Goal: Task Accomplishment & Management: Complete application form

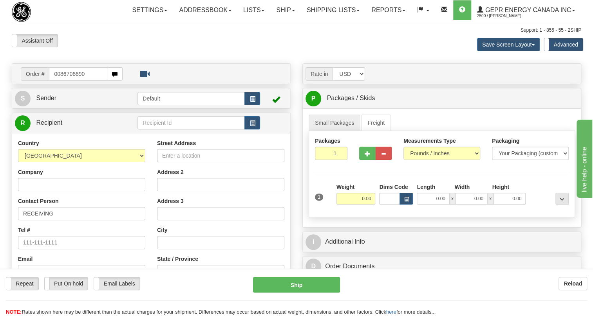
click at [59, 81] on input "0086706690" at bounding box center [78, 73] width 58 height 13
type input "86706690"
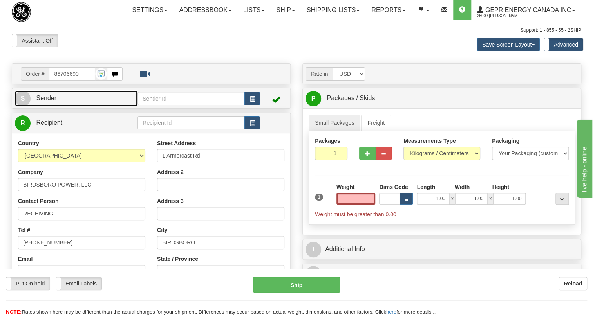
type input "0.00"
click at [46, 101] on span "Sender" at bounding box center [46, 98] width 20 height 7
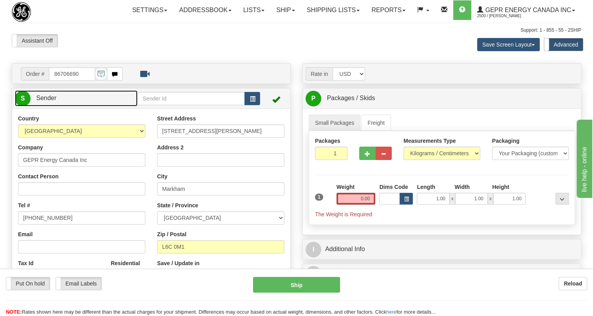
type input "MARKHAM"
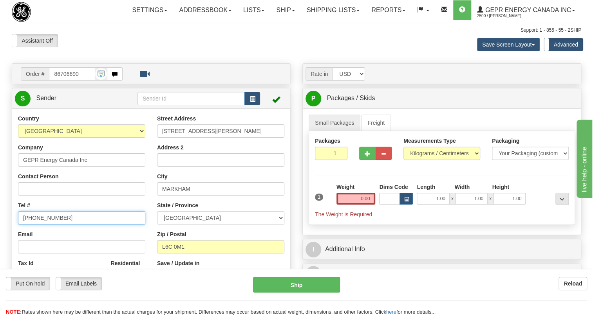
click at [48, 225] on input "[PHONE_NUMBER]" at bounding box center [81, 217] width 127 height 13
paste input "[PHONE_NUMBER]"
type input "[PHONE_NUMBER]"
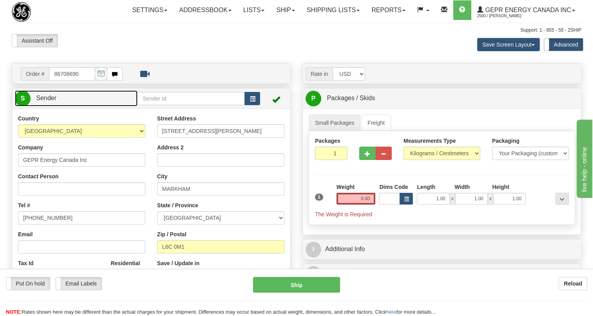
click at [57, 106] on link "S Sender" at bounding box center [76, 98] width 123 height 16
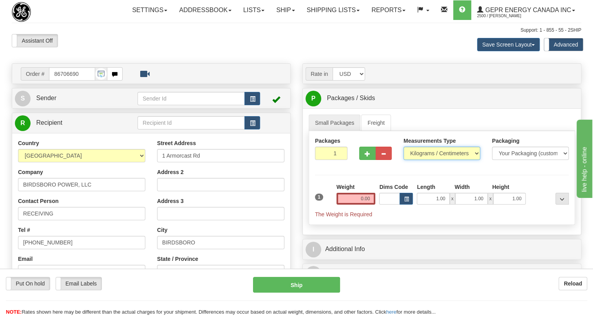
click at [418, 160] on select "Pounds / Inches Kilograms / Centimeters" at bounding box center [441, 153] width 77 height 13
select select "0"
click at [403, 160] on select "Pounds / Inches Kilograms / Centimeters" at bounding box center [441, 153] width 77 height 13
click at [348, 205] on input "0.00" at bounding box center [355, 199] width 39 height 12
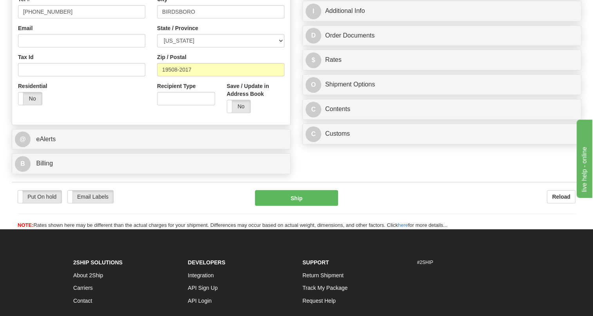
scroll to position [249, 0]
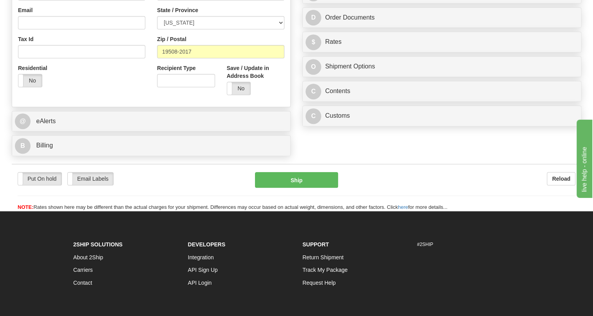
type input "3.00"
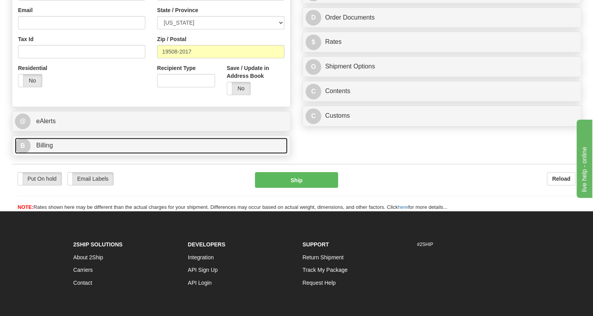
click at [45, 149] on span "Billing" at bounding box center [44, 145] width 17 height 7
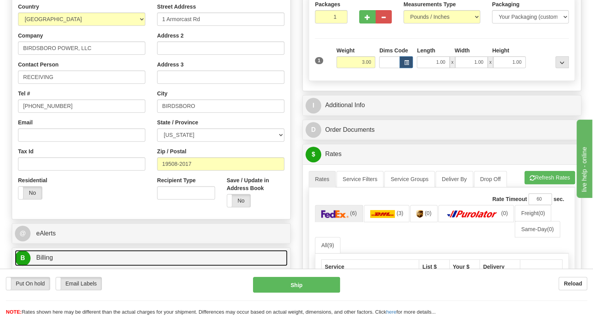
scroll to position [178, 0]
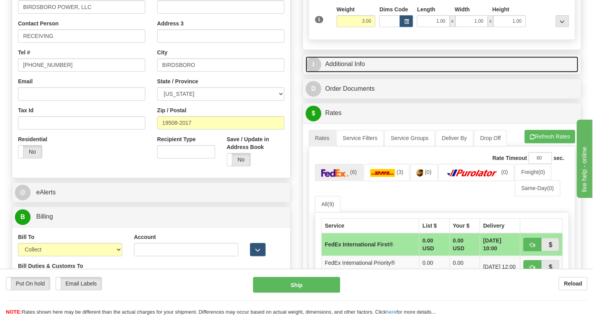
click at [356, 72] on link "I Additional Info" at bounding box center [441, 64] width 273 height 16
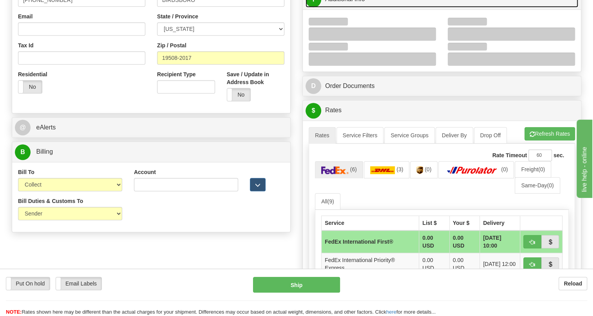
scroll to position [249, 0]
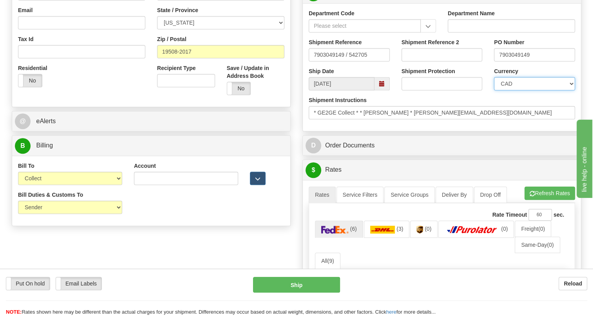
click at [529, 90] on select "CAD USD EUR ZAR [PERSON_NAME] ARN AUD AUS AWG BBD BFR BGN BHD BMD BND BRC BRL C…" at bounding box center [534, 83] width 81 height 13
select select "1"
click at [494, 90] on select "CAD USD EUR ZAR [PERSON_NAME] ARN AUD AUS AWG BBD BFR BGN BHD BMD BND BRC BRL C…" at bounding box center [534, 83] width 81 height 13
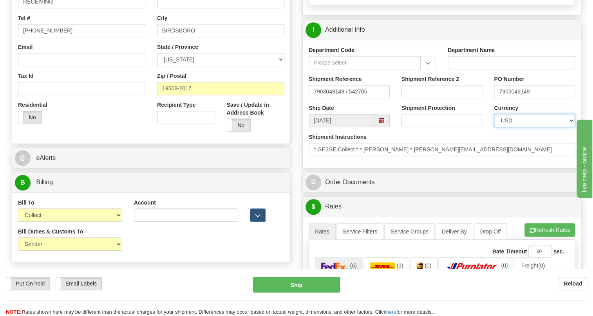
scroll to position [213, 0]
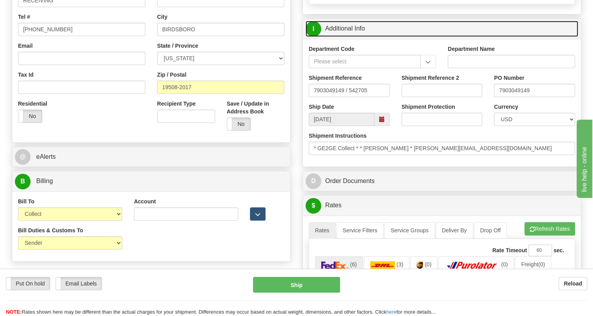
click at [352, 37] on link "I Additional Info" at bounding box center [441, 29] width 273 height 16
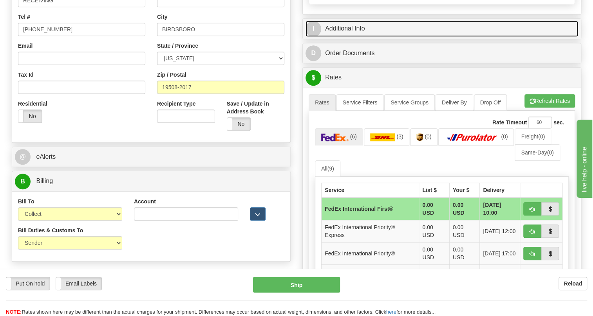
click at [352, 37] on link "I Additional Info" at bounding box center [441, 29] width 273 height 16
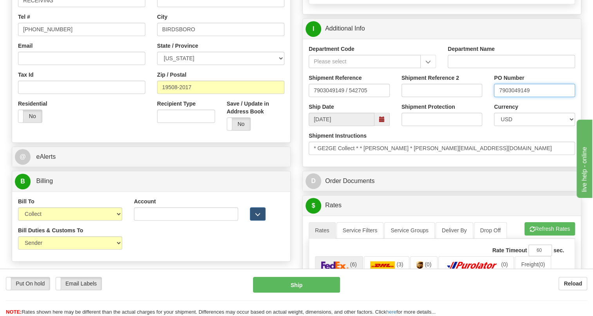
click at [516, 97] on input "7903049149" at bounding box center [534, 90] width 81 height 13
click at [76, 7] on input "RECEIVING" at bounding box center [81, 0] width 127 height 13
paste input "7903049149"
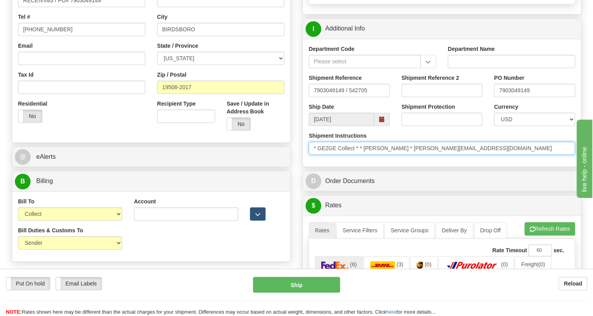
drag, startPoint x: 407, startPoint y: 164, endPoint x: 366, endPoint y: 166, distance: 40.8
click at [366, 155] on input "* GE2GE Collect * * [PERSON_NAME] * [PERSON_NAME][EMAIL_ADDRESS][DOMAIN_NAME]" at bounding box center [442, 148] width 266 height 13
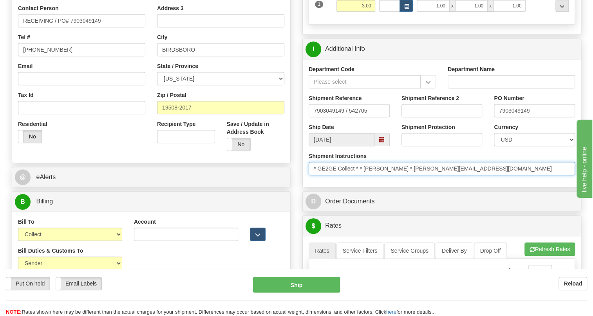
scroll to position [142, 0]
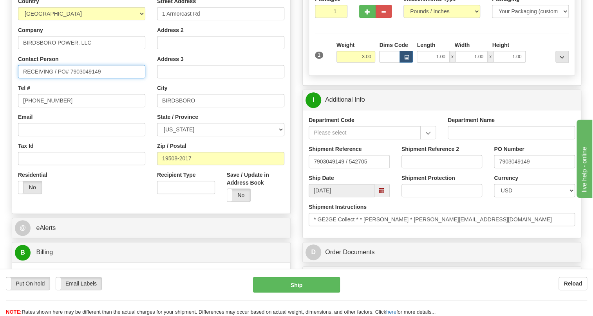
click at [53, 78] on input "RECEIVING / PO# 7903049149" at bounding box center [81, 71] width 127 height 13
paste input "[PERSON_NAME]"
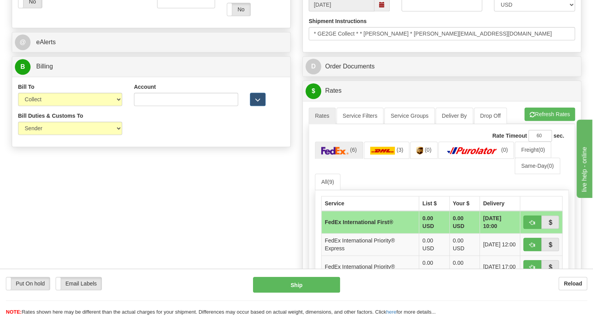
scroll to position [356, 0]
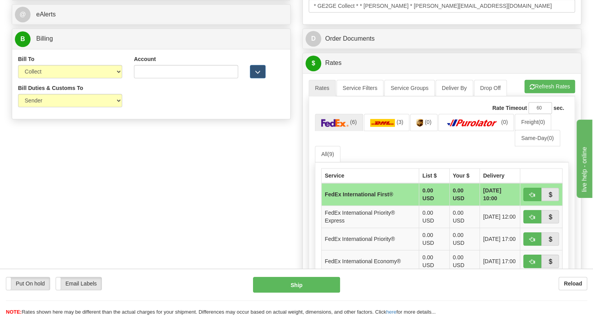
type input "RECEIVING / Sharaf, Joshua A / PO# 7903049149"
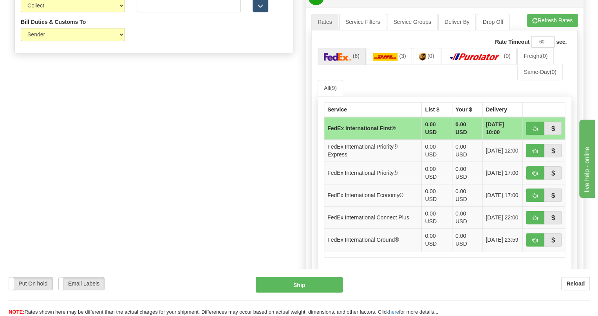
scroll to position [427, 0]
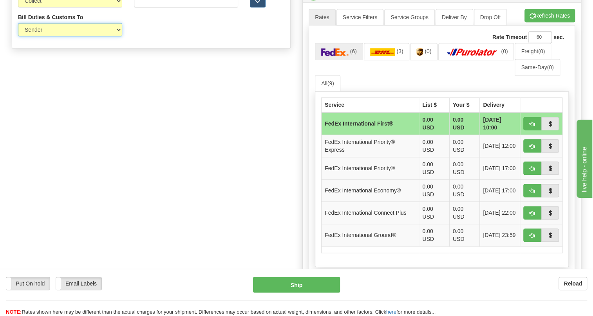
click at [117, 36] on select "Sender Recipient Third Party" at bounding box center [70, 29] width 104 height 13
click at [115, 36] on select "Sender Recipient Third Party" at bounding box center [70, 29] width 104 height 13
click at [110, 7] on select "Sender Recipient Third Party Collect" at bounding box center [70, 0] width 104 height 13
select select "1"
click at [18, 7] on select "Sender Recipient Third Party Collect" at bounding box center [70, 0] width 104 height 13
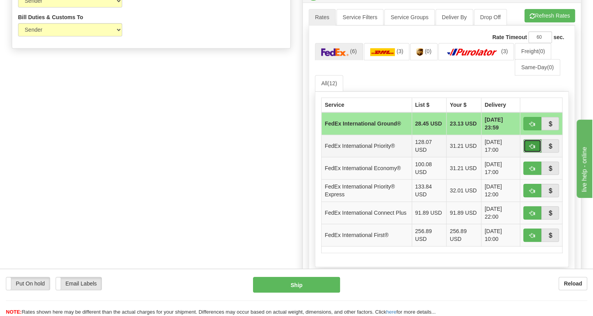
click at [533, 149] on span "button" at bounding box center [531, 146] width 5 height 5
type input "01"
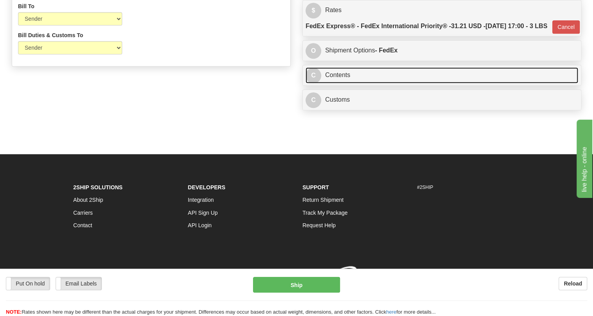
click at [339, 83] on link "C Contents" at bounding box center [441, 75] width 273 height 16
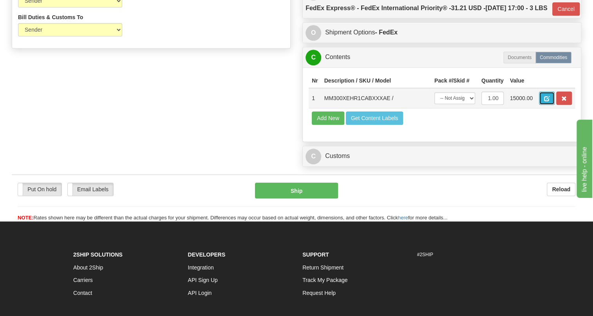
click at [542, 105] on button "button" at bounding box center [547, 98] width 16 height 13
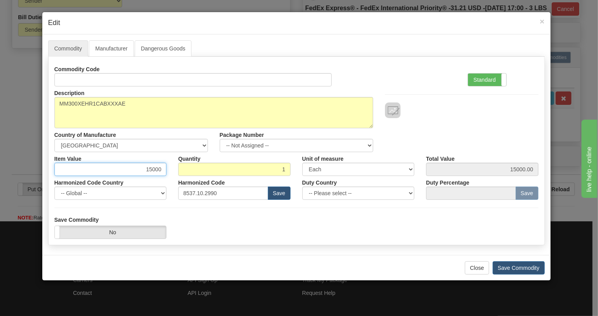
click at [155, 171] on input "15000" at bounding box center [110, 169] width 112 height 13
paste input ".443,18"
click at [145, 169] on input "1.443,18" at bounding box center [110, 169] width 112 height 13
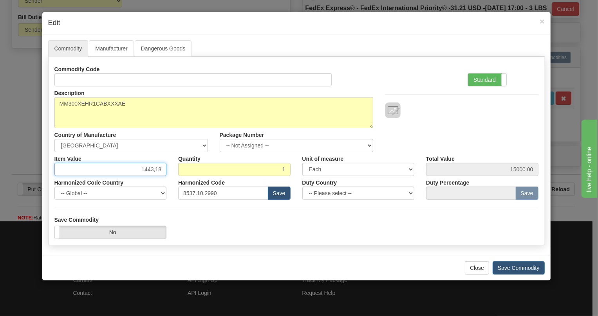
click at [154, 171] on input "1443,18" at bounding box center [110, 169] width 112 height 13
type input "1443.18"
click at [480, 81] on label "Standard" at bounding box center [487, 80] width 38 height 13
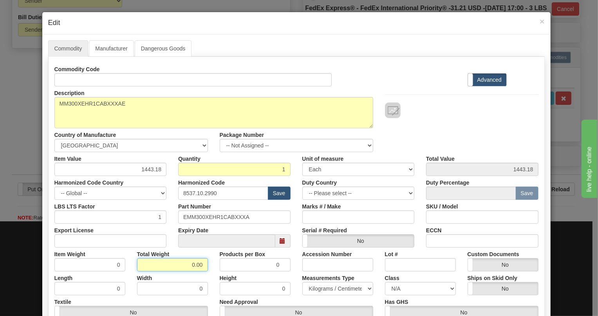
click at [180, 266] on input "0.00" at bounding box center [172, 264] width 71 height 13
type input "1.00"
type input "1.0000"
click at [315, 286] on select "Pounds / Inches Kilograms / Centimeters" at bounding box center [337, 288] width 71 height 13
select select "0"
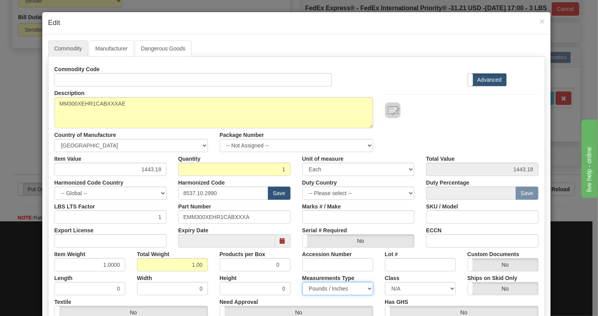
click at [302, 282] on select "Pounds / Inches Kilograms / Centimeters" at bounding box center [337, 288] width 71 height 13
click at [296, 274] on div "Measurements Type Pounds / Inches Kilograms / Centimeters" at bounding box center [337, 284] width 83 height 24
drag, startPoint x: 247, startPoint y: 218, endPoint x: 180, endPoint y: 216, distance: 67.4
click at [180, 216] on input "EMM300XEHR1CABXXXA" at bounding box center [234, 217] width 112 height 13
click at [292, 225] on div "Expiry Date" at bounding box center [234, 236] width 124 height 24
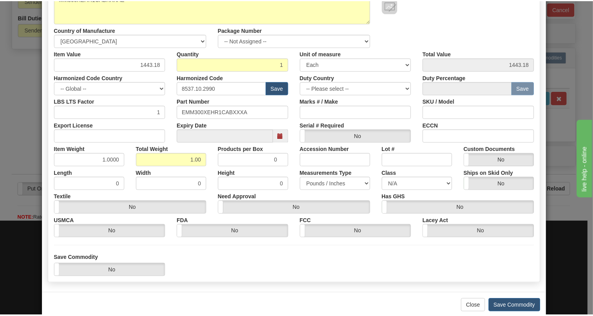
scroll to position [106, 0]
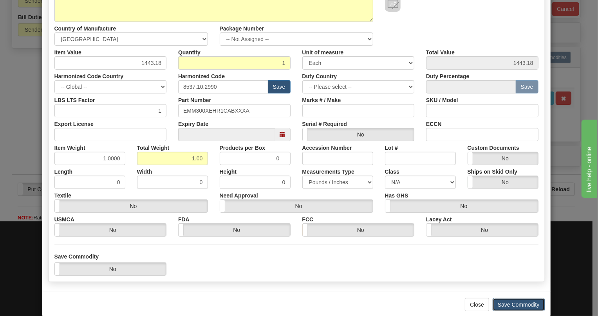
click at [516, 305] on button "Save Commodity" at bounding box center [519, 304] width 52 height 13
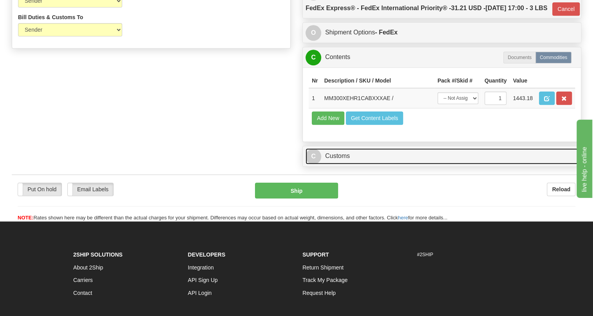
click at [342, 164] on link "C Customs" at bounding box center [441, 156] width 273 height 16
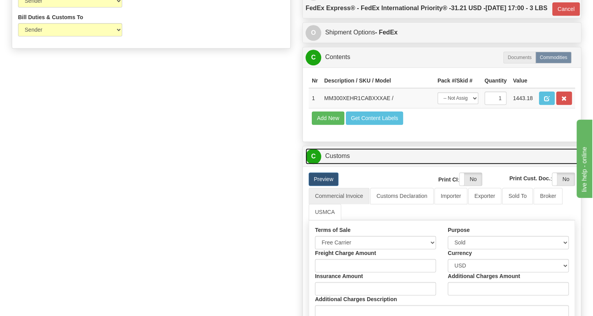
click at [342, 164] on link "C Customs" at bounding box center [441, 156] width 273 height 16
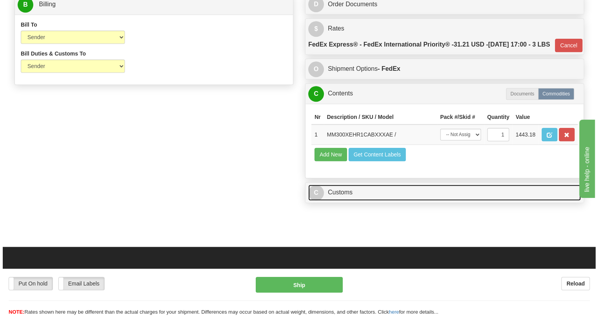
scroll to position [356, 0]
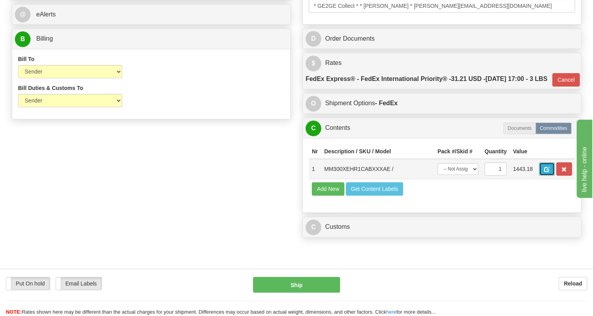
click at [546, 172] on span "button" at bounding box center [546, 169] width 5 height 5
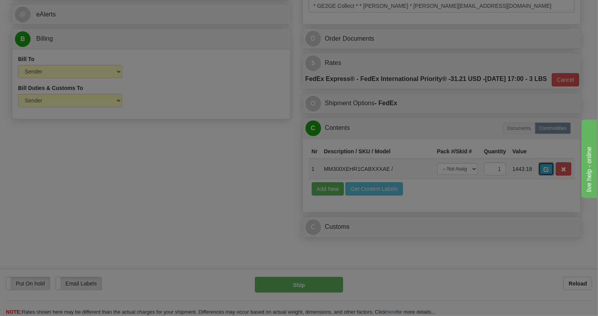
scroll to position [0, 0]
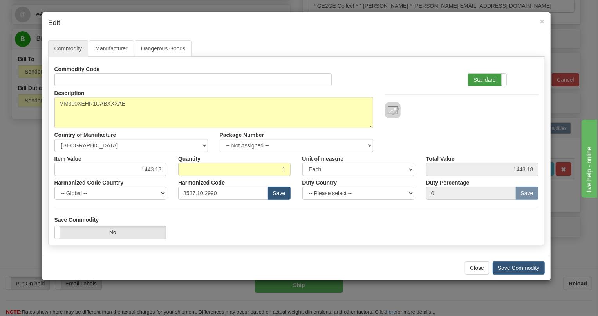
click at [481, 80] on label "Standard" at bounding box center [487, 80] width 38 height 13
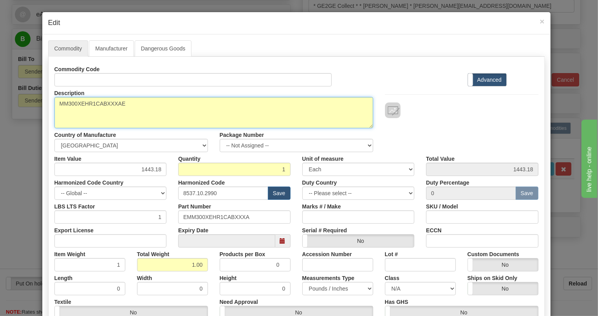
click at [107, 103] on textarea "MM300XEHR1CABXXXAE" at bounding box center [213, 112] width 319 height 31
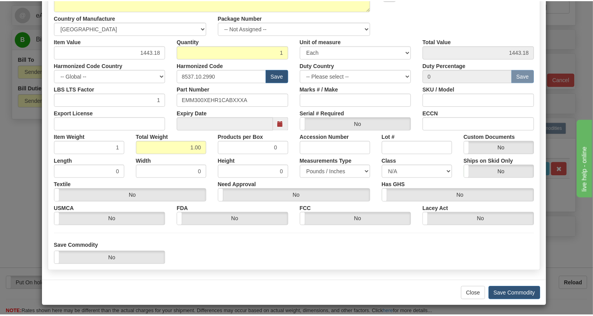
scroll to position [119, 0]
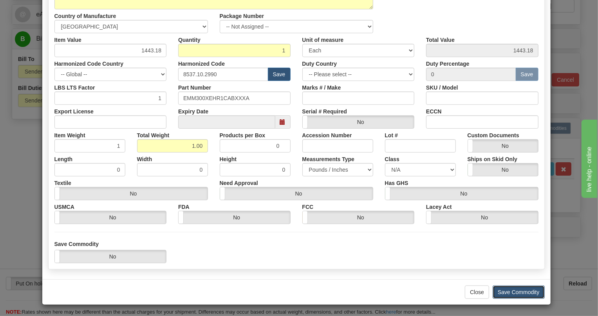
click at [514, 291] on button "Save Commodity" at bounding box center [519, 292] width 52 height 13
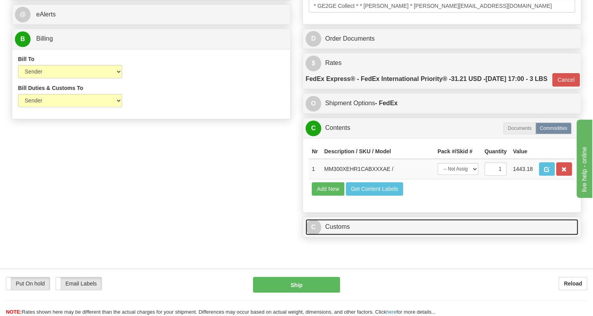
drag, startPoint x: 338, startPoint y: 263, endPoint x: 387, endPoint y: 250, distance: 50.9
click at [338, 235] on link "C Customs" at bounding box center [441, 227] width 273 height 16
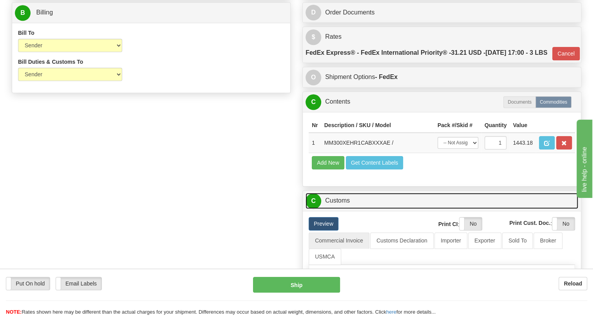
scroll to position [462, 0]
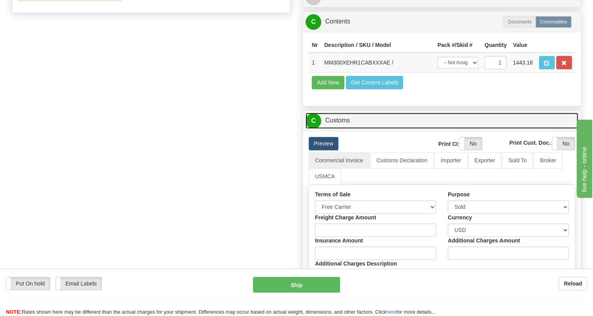
click at [337, 129] on link "C Customs" at bounding box center [441, 121] width 273 height 16
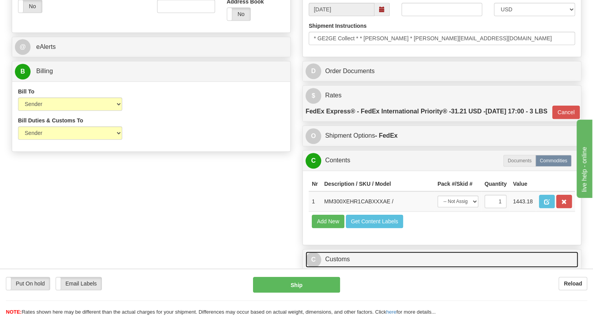
scroll to position [320, 0]
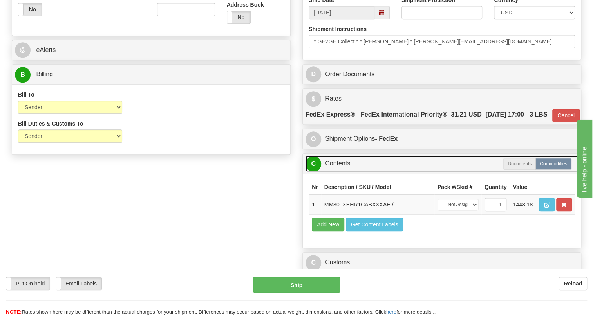
click at [337, 172] on link "C Contents" at bounding box center [441, 164] width 273 height 16
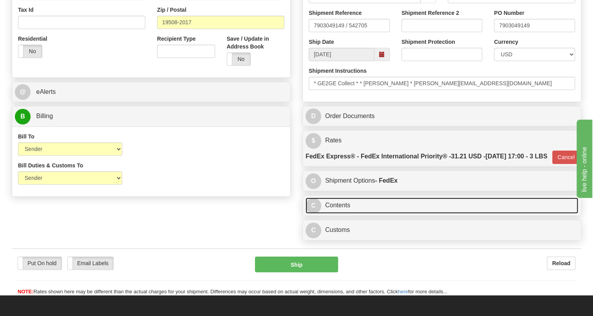
scroll to position [178, 0]
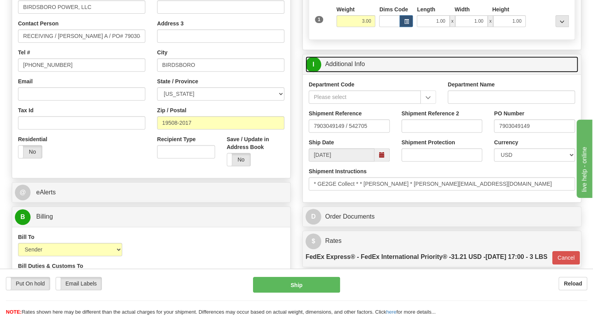
click at [337, 72] on link "I Additional Info" at bounding box center [441, 64] width 273 height 16
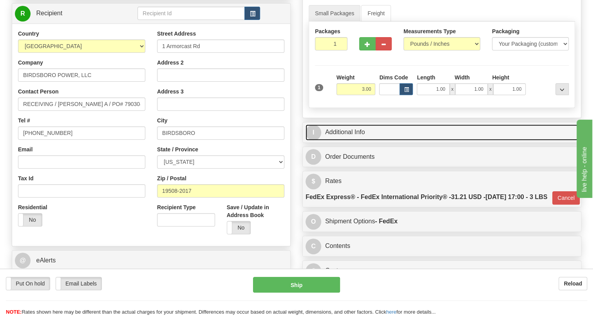
scroll to position [106, 0]
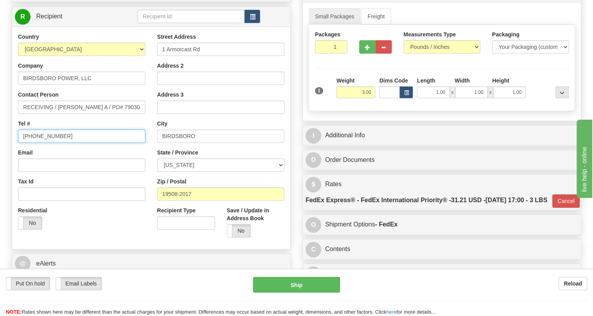
click at [42, 143] on input "[PHONE_NUMBER]" at bounding box center [81, 136] width 127 height 13
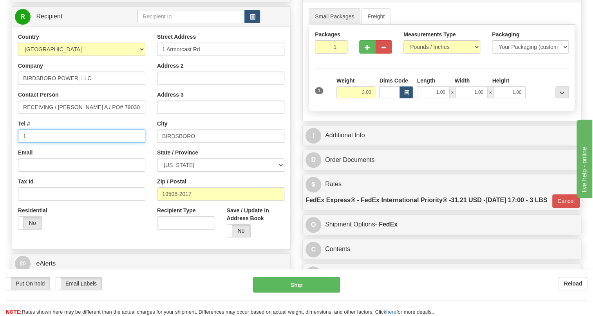
type input "111-111-1111"
click at [150, 170] on div "Country AFGHANISTAN ALAND ISLANDS ALBANIA ALGERIA AMERICAN SAMOA ANDORRA ANGOLA…" at bounding box center [81, 134] width 139 height 203
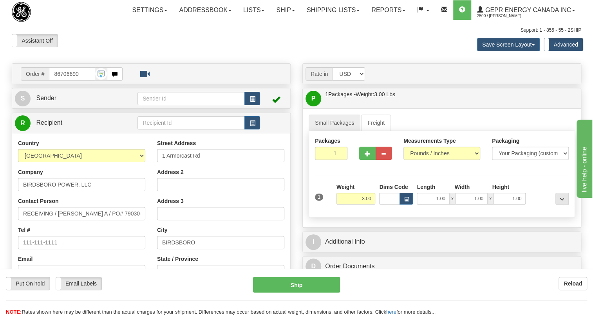
scroll to position [0, 0]
click at [66, 81] on input "86706690" at bounding box center [72, 73] width 46 height 13
click at [292, 12] on link "Ship" at bounding box center [285, 10] width 30 height 20
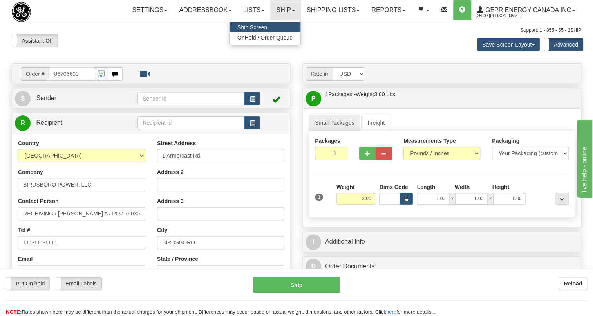
click at [242, 26] on span "Ship Screen" at bounding box center [252, 27] width 30 height 6
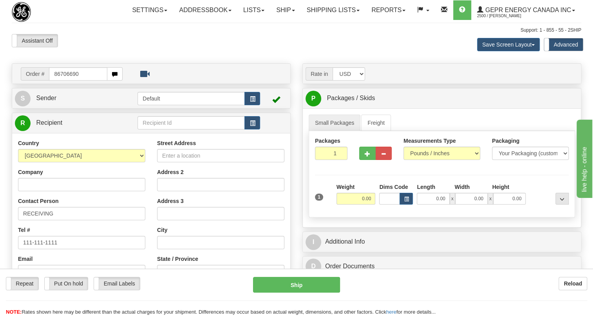
type input "86706690"
click at [100, 154] on div "Toggle navigation Settings Shipping Preferences Fields Preferences New" at bounding box center [299, 224] width 598 height 449
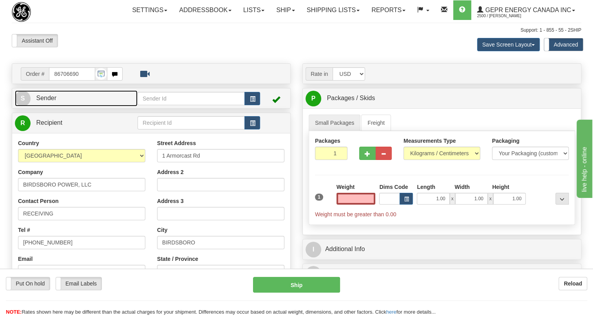
type input "0.00"
click at [49, 101] on span "Sender" at bounding box center [46, 98] width 20 height 7
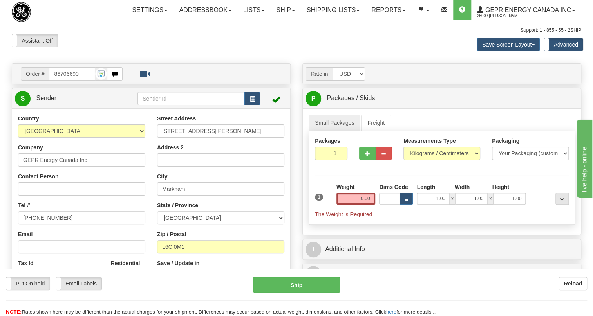
type input "MARKHAM"
click at [43, 225] on input "[PHONE_NUMBER]" at bounding box center [81, 217] width 127 height 13
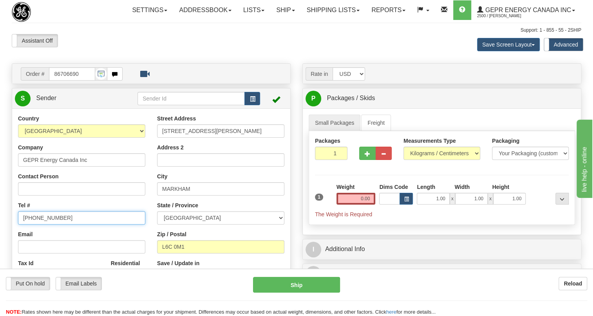
paste input "[PHONE_NUMBER]"
type input "[PHONE_NUMBER]"
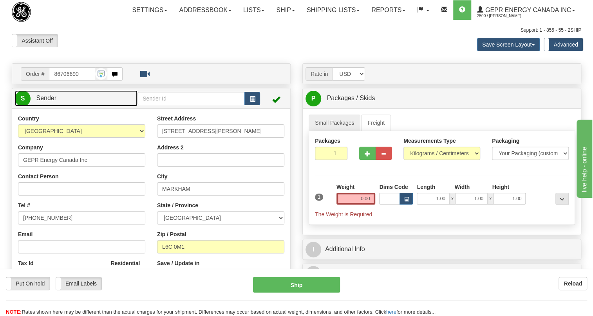
click at [48, 101] on span "Sender" at bounding box center [46, 98] width 20 height 7
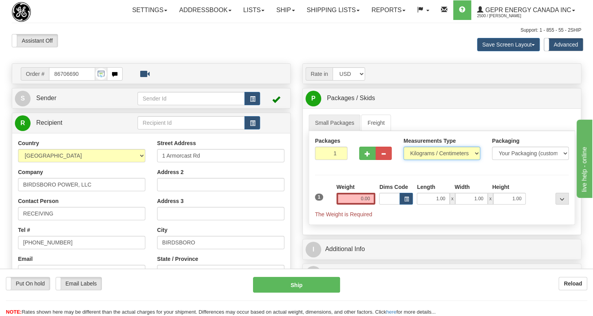
click at [427, 160] on select "Pounds / Inches Kilograms / Centimeters" at bounding box center [441, 153] width 77 height 13
select select "0"
click at [403, 160] on select "Pounds / Inches Kilograms / Centimeters" at bounding box center [441, 153] width 77 height 13
click at [365, 205] on input "0.00" at bounding box center [355, 199] width 39 height 12
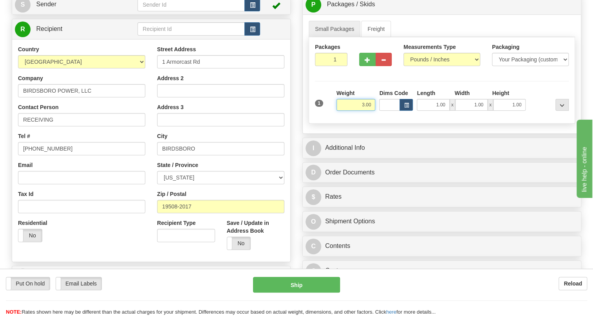
scroll to position [106, 0]
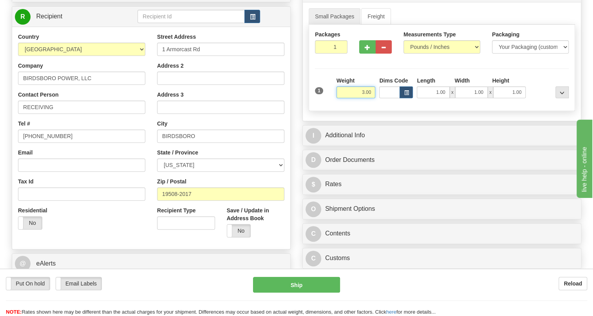
type input "3.00"
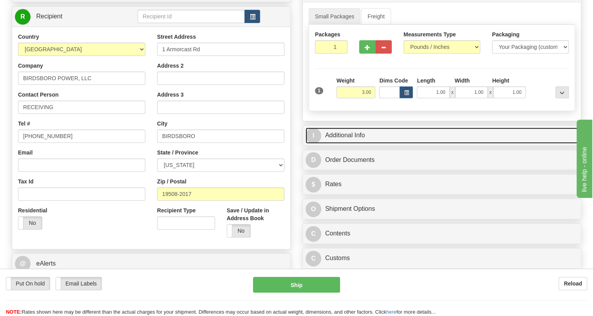
click at [351, 144] on link "I Additional Info" at bounding box center [441, 136] width 273 height 16
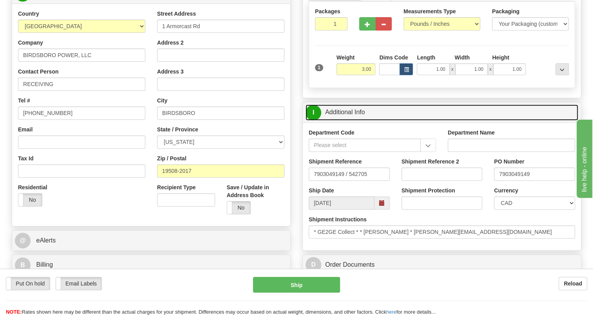
scroll to position [142, 0]
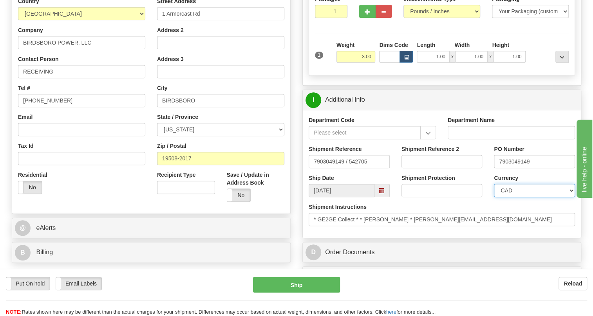
click at [522, 197] on select "CAD USD EUR ZAR [PERSON_NAME] ARN AUD AUS AWG BBD BFR BGN BHD BMD BND BRC BRL C…" at bounding box center [534, 190] width 81 height 13
select select "1"
click at [494, 197] on select "CAD USD EUR ZAR [PERSON_NAME] ARN AUD AUS AWG BBD BFR BGN BHD BMD BND BRC BRL C…" at bounding box center [534, 190] width 81 height 13
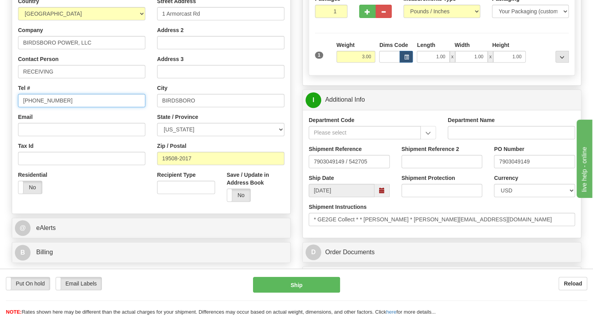
click at [47, 107] on input "[PHONE_NUMBER]" at bounding box center [81, 100] width 127 height 13
type input "111-111-1111"
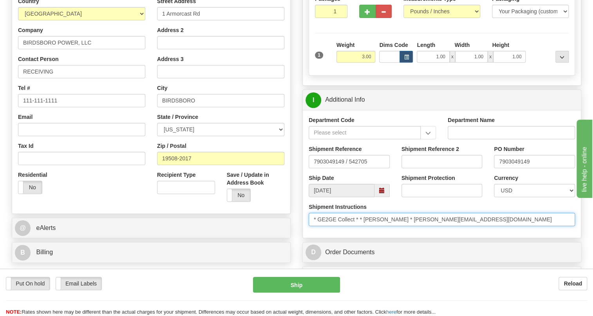
drag, startPoint x: 407, startPoint y: 238, endPoint x: 364, endPoint y: 235, distance: 43.1
click at [364, 226] on input "* GE2GE Collect * * [PERSON_NAME] * [PERSON_NAME][EMAIL_ADDRESS][DOMAIN_NAME]" at bounding box center [442, 219] width 266 height 13
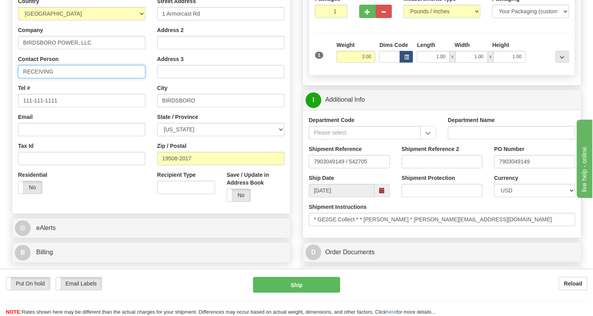
click at [79, 78] on input "RECEIVING" at bounding box center [81, 71] width 127 height 13
paste input "[PERSON_NAME]"
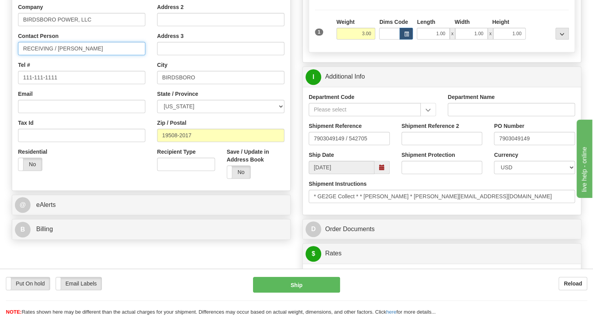
scroll to position [178, 0]
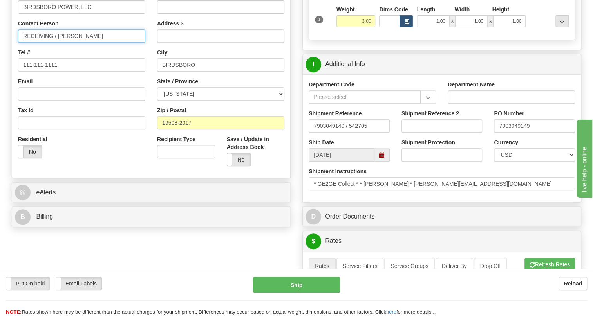
type input "RECEIVING / [PERSON_NAME]"
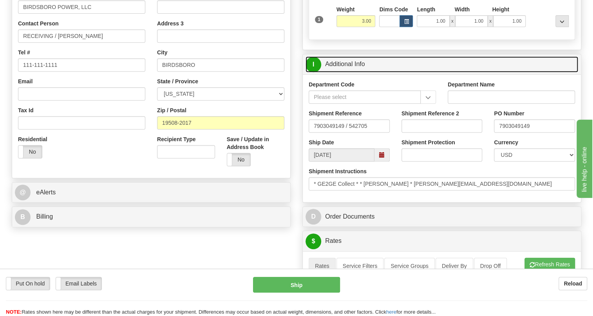
click at [342, 72] on link "I Additional Info" at bounding box center [441, 64] width 273 height 16
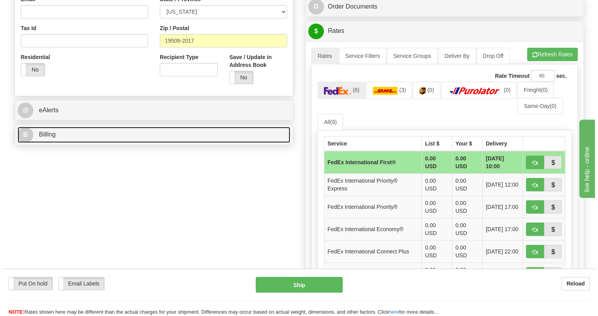
scroll to position [285, 0]
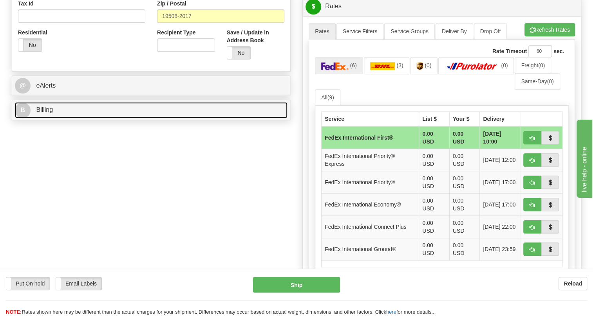
click at [41, 113] on span "Billing" at bounding box center [44, 109] width 17 height 7
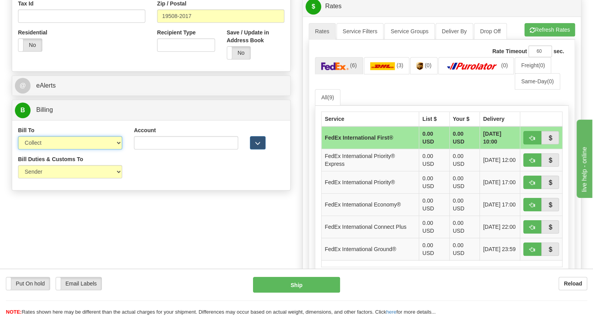
click at [90, 150] on select "Sender Recipient Third Party Collect" at bounding box center [70, 142] width 104 height 13
select select "1"
click at [18, 150] on select "Sender Recipient Third Party Collect" at bounding box center [70, 142] width 104 height 13
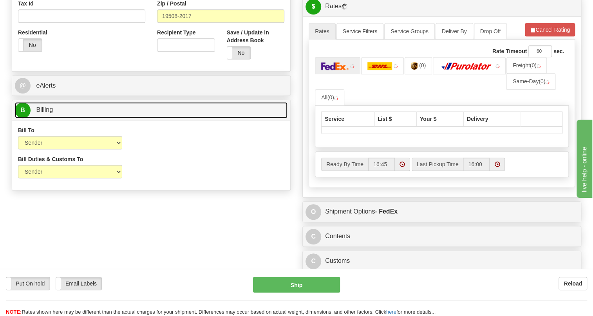
click at [44, 113] on span "Billing" at bounding box center [44, 109] width 17 height 7
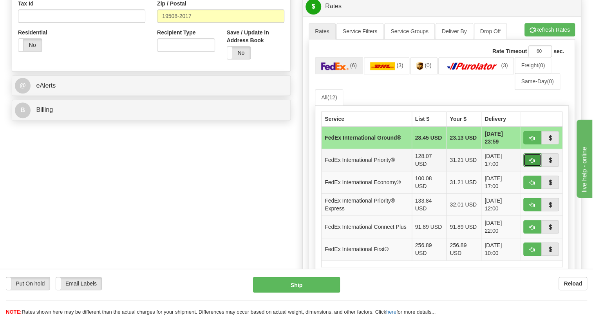
click at [529, 163] on span "button" at bounding box center [531, 160] width 5 height 5
type input "01"
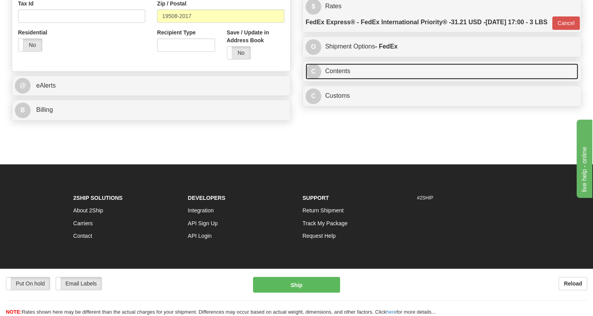
click at [337, 79] on link "C Contents" at bounding box center [441, 71] width 273 height 16
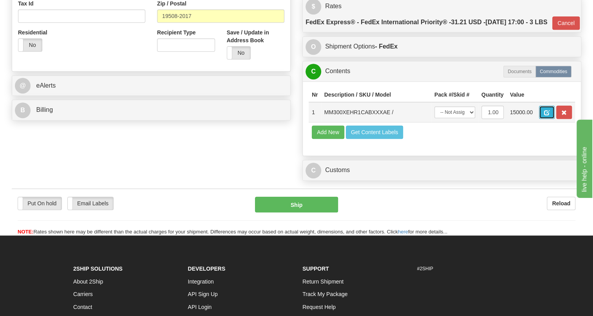
click at [545, 116] on span "button" at bounding box center [546, 112] width 5 height 5
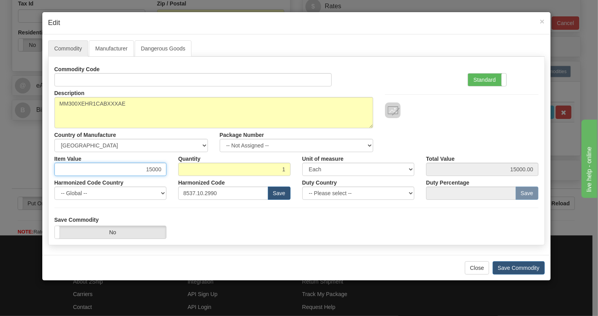
click at [153, 170] on input "15000" at bounding box center [110, 169] width 112 height 13
paste input ".443,18"
click at [145, 171] on input "1.443,18" at bounding box center [110, 169] width 112 height 13
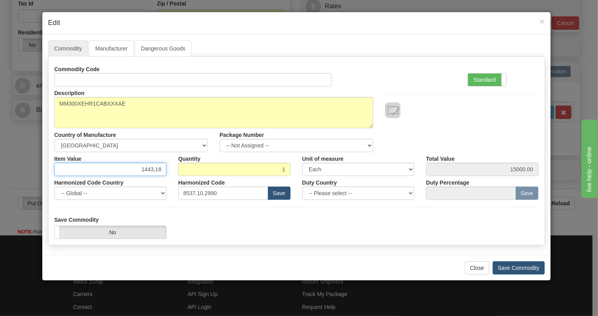
click at [154, 173] on input "1443,18" at bounding box center [110, 169] width 112 height 13
type input "1443.18"
click at [480, 80] on label "Standard" at bounding box center [487, 80] width 38 height 13
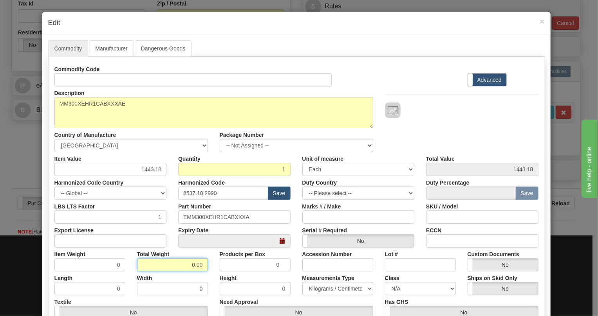
click at [189, 266] on input "0.00" at bounding box center [172, 264] width 71 height 13
type input "1.00"
type input "1.0000"
click at [326, 289] on select "Pounds / Inches Kilograms / Centimeters" at bounding box center [337, 288] width 71 height 13
select select "0"
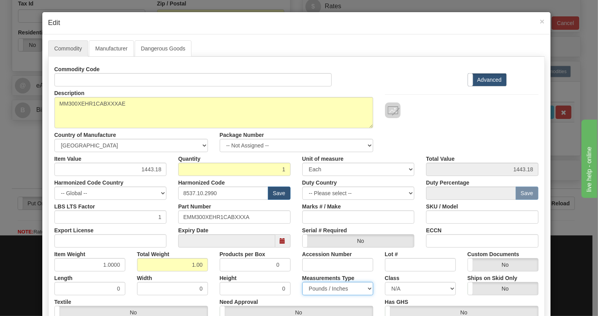
click at [302, 282] on select "Pounds / Inches Kilograms / Centimeters" at bounding box center [337, 288] width 71 height 13
click at [296, 276] on div "Measurements Type Pounds / Inches Kilograms / Centimeters" at bounding box center [337, 284] width 83 height 24
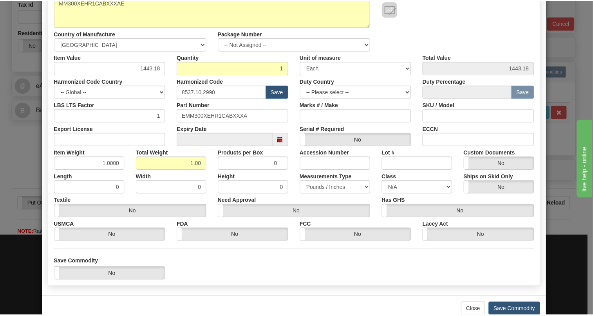
scroll to position [119, 0]
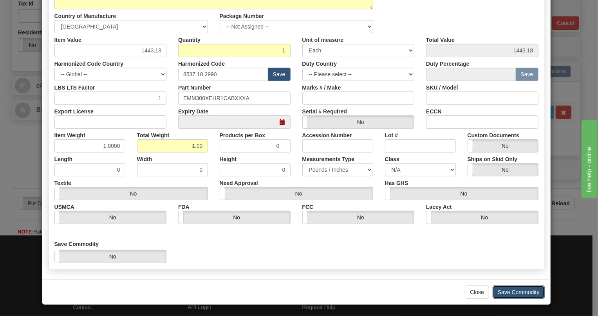
click at [514, 292] on button "Save Commodity" at bounding box center [519, 292] width 52 height 13
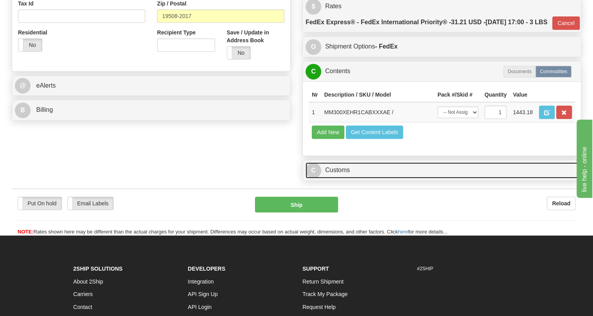
click at [344, 179] on link "C Customs" at bounding box center [441, 170] width 273 height 16
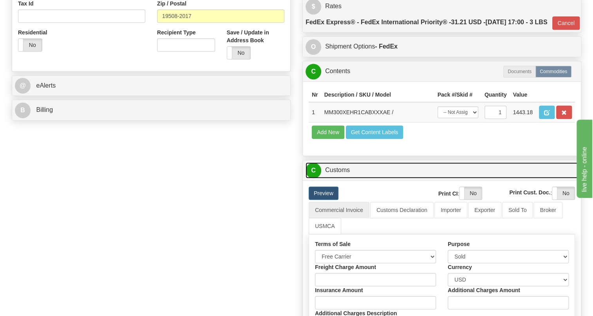
click at [344, 179] on link "C Customs" at bounding box center [441, 170] width 273 height 16
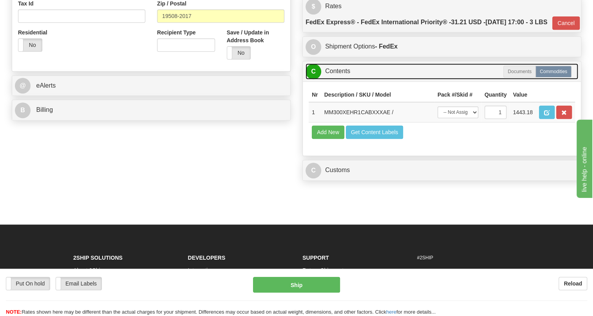
click at [338, 79] on link "C Contents" at bounding box center [441, 71] width 273 height 16
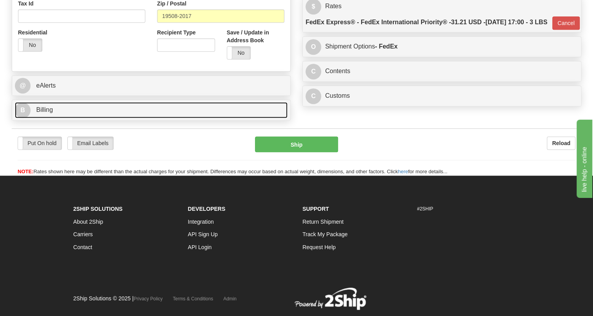
click at [50, 113] on span "Billing" at bounding box center [44, 109] width 17 height 7
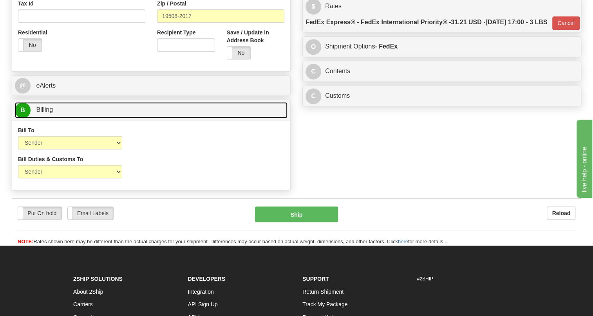
click at [50, 113] on span "Billing" at bounding box center [44, 109] width 17 height 7
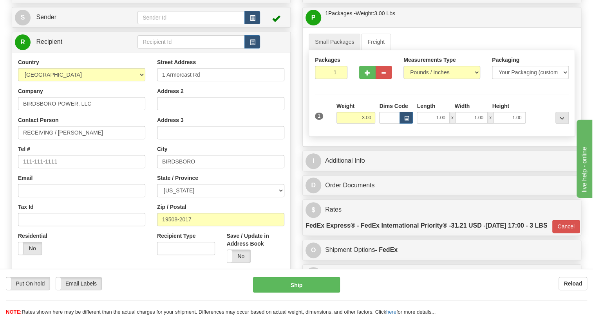
scroll to position [71, 0]
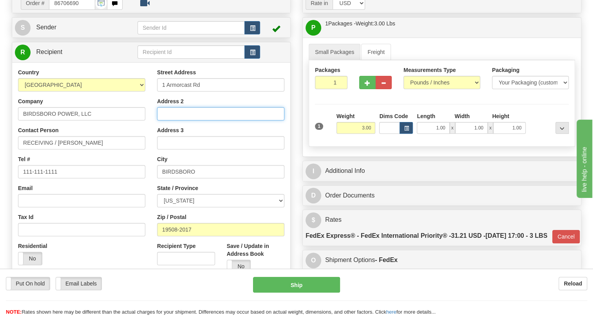
click at [166, 121] on input "Address 2" at bounding box center [220, 113] width 127 height 13
paste input "CO Power Plant Management Services"
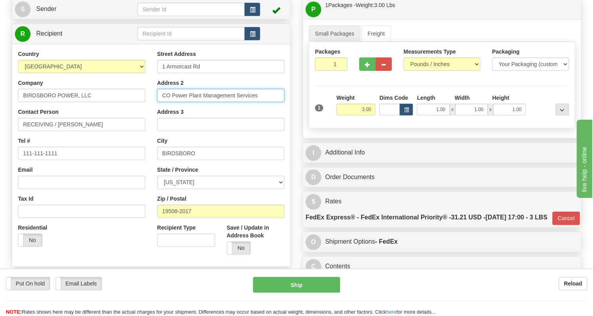
scroll to position [106, 0]
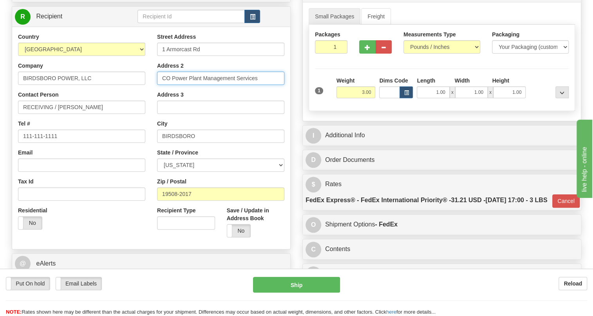
type input "CO Power Plant Management Services"
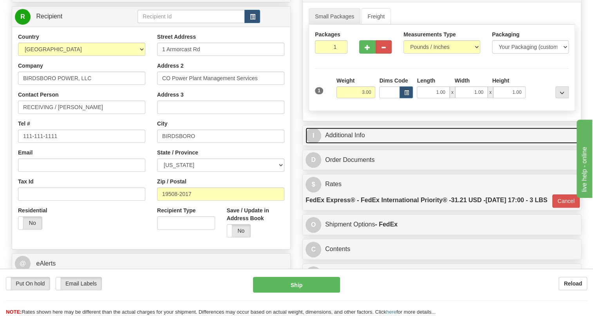
click at [353, 144] on link "I Additional Info" at bounding box center [441, 136] width 273 height 16
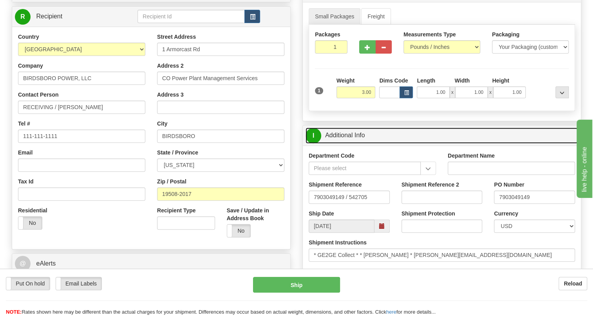
click at [352, 144] on link "I Additional Info" at bounding box center [441, 136] width 273 height 16
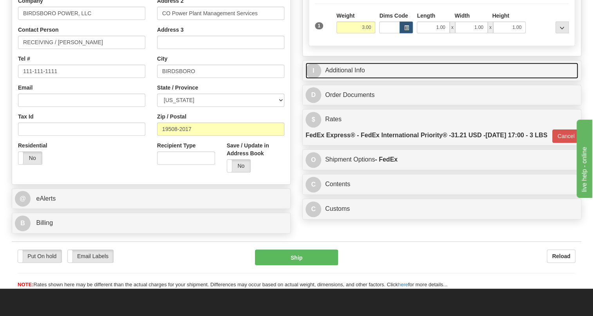
scroll to position [178, 0]
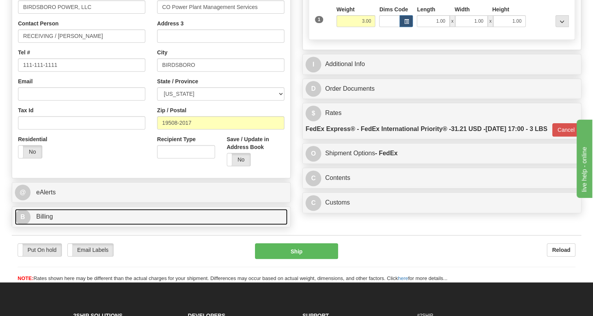
click at [48, 220] on span "Billing" at bounding box center [44, 216] width 17 height 7
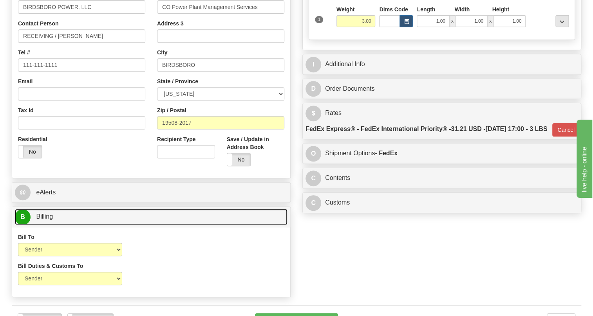
click at [48, 220] on span "Billing" at bounding box center [44, 216] width 17 height 7
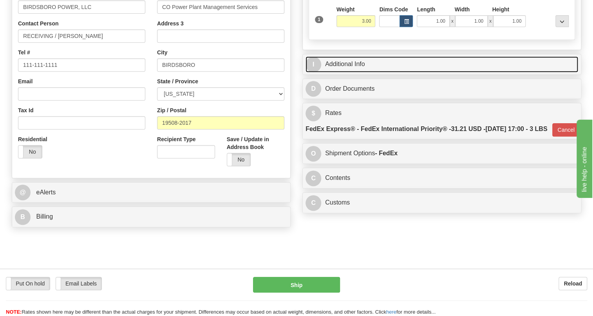
click at [345, 72] on link "I Additional Info" at bounding box center [441, 64] width 273 height 16
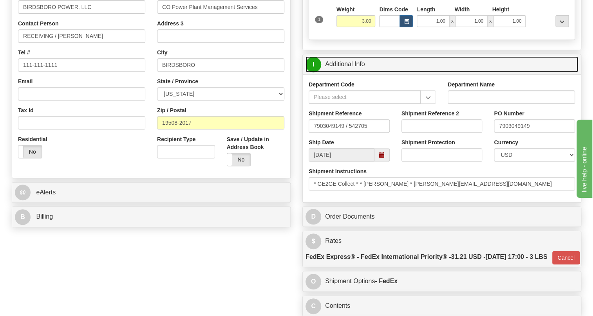
click at [345, 72] on link "I Additional Info" at bounding box center [441, 64] width 273 height 16
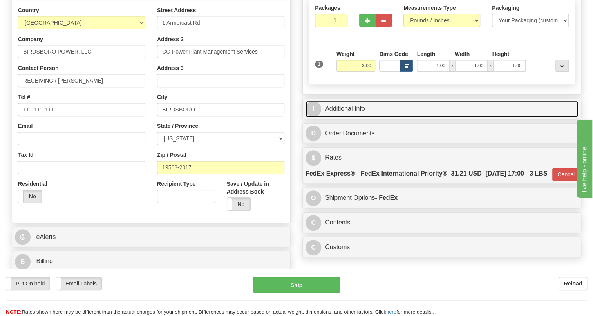
scroll to position [142, 0]
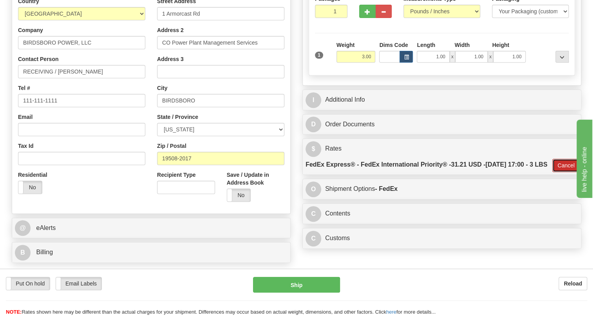
click at [566, 172] on button "Cancel" at bounding box center [565, 165] width 27 height 13
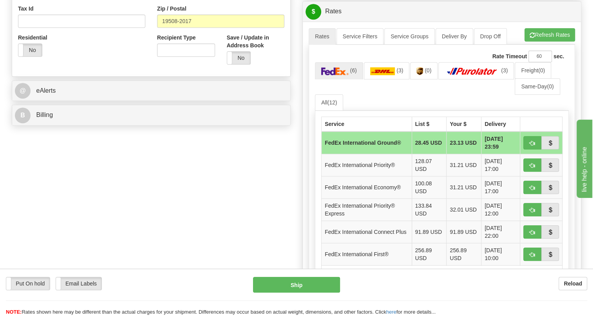
scroll to position [285, 0]
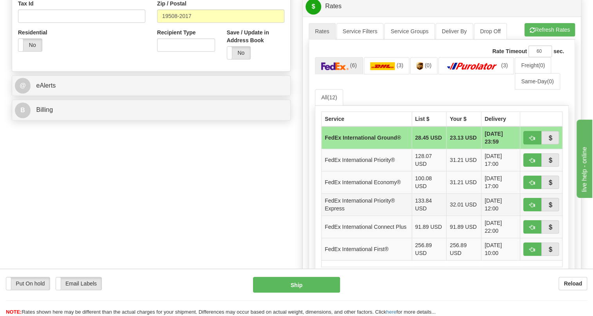
click at [364, 216] on td "FedEx International Priority® Express" at bounding box center [366, 205] width 90 height 22
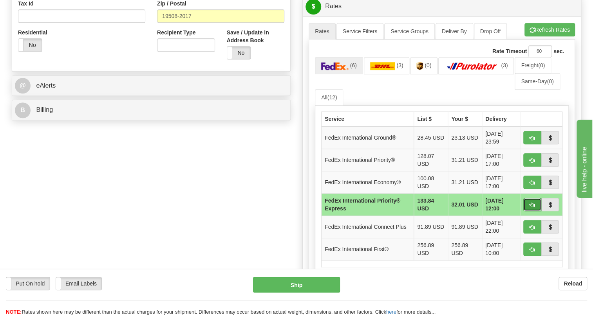
click at [530, 208] on span "button" at bounding box center [531, 205] width 5 height 5
type input "2A"
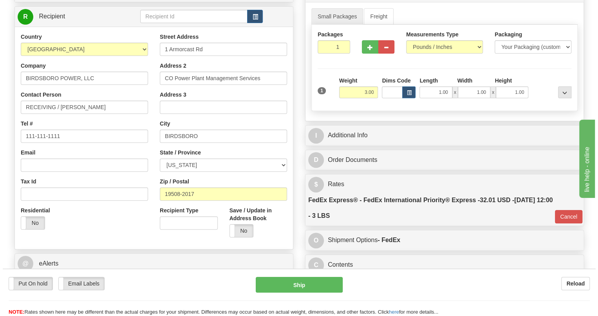
scroll to position [71, 0]
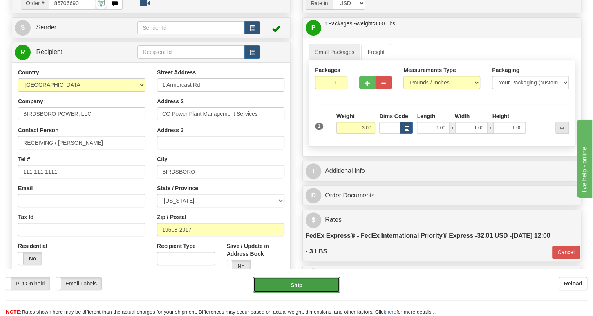
click at [301, 285] on button "Ship" at bounding box center [296, 285] width 87 height 16
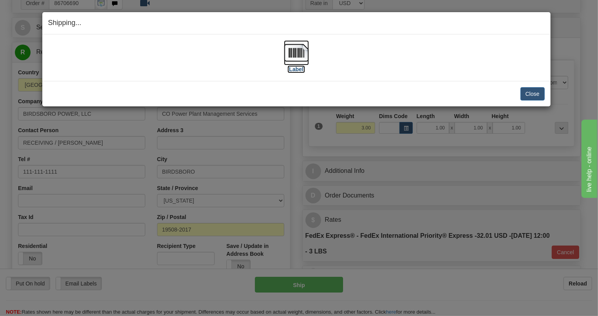
click at [299, 53] on img at bounding box center [296, 52] width 25 height 25
click at [535, 95] on button "Close" at bounding box center [532, 93] width 24 height 13
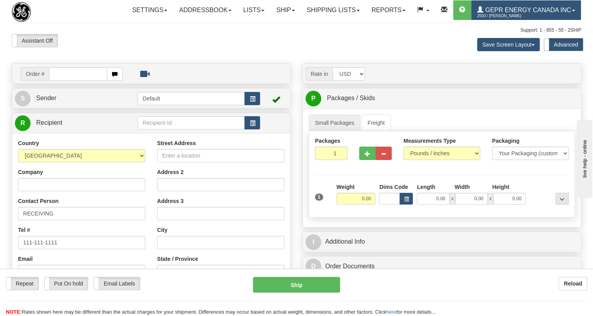
click at [572, 11] on span at bounding box center [573, 11] width 3 height 2
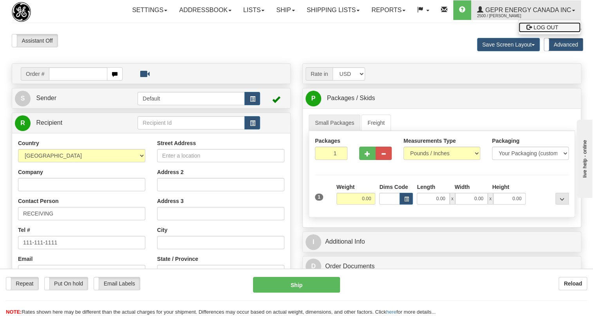
click at [533, 31] on span "LOG OUT" at bounding box center [545, 27] width 25 height 6
